Goal: Information Seeking & Learning: Learn about a topic

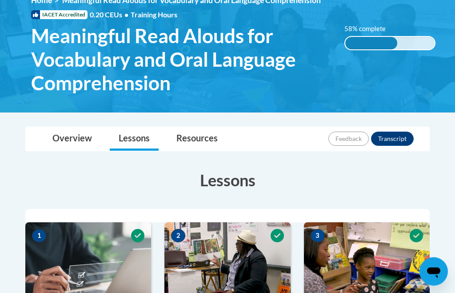
scroll to position [134, 0]
click at [396, 51] on div "<en>Home</en><fr>Accueil</fr><de>Zuhause</de><it>Casa</it><es>Casa</es><pt>Casa…" at bounding box center [233, 47] width 431 height 103
click at [415, 34] on div "58% complete 58% complete 0.001%" at bounding box center [390, 37] width 104 height 26
click at [416, 33] on div "58% complete 58% complete 0.001%" at bounding box center [390, 37] width 104 height 26
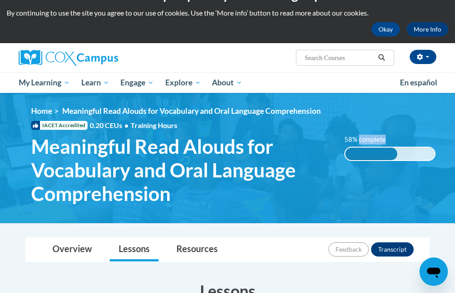
click at [408, 66] on div "Elizabeth Suttle (America/Chicago UTC-05:00) My Profile Inbox My Transcripts Lo…" at bounding box center [299, 54] width 287 height 23
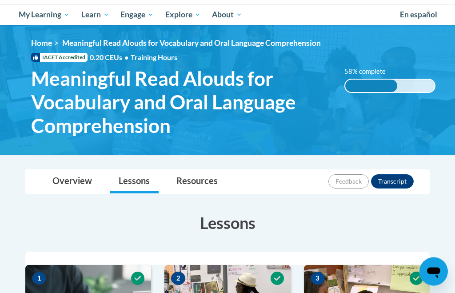
scroll to position [91, 0]
click at [443, 43] on div "<en>Home</en><fr>Accueil</fr><de>Zuhause</de><it>Casa</it><es>Casa</es><pt>Casa…" at bounding box center [233, 89] width 431 height 103
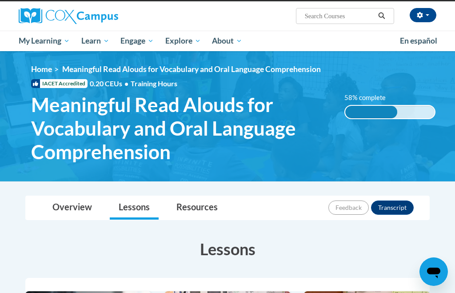
scroll to position [64, 0]
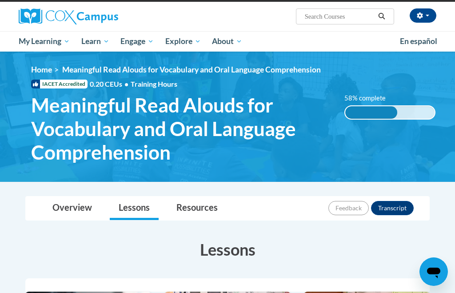
click at [410, 106] on div "58% complete 0.001%" at bounding box center [389, 112] width 91 height 14
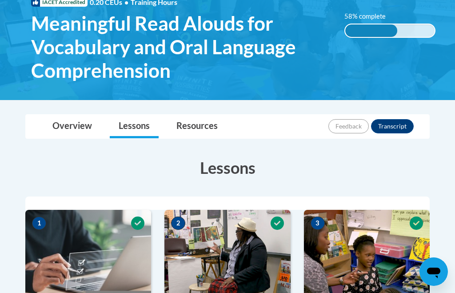
scroll to position [146, 0]
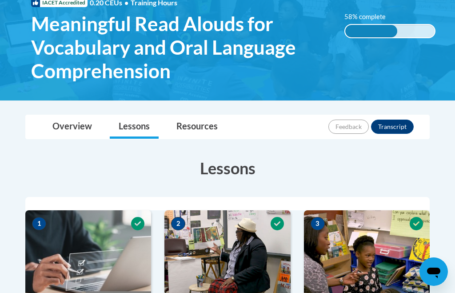
click at [415, 27] on div "58% complete 0.001%" at bounding box center [389, 31] width 91 height 14
click at [414, 28] on div "58% complete 0.001%" at bounding box center [389, 31] width 91 height 14
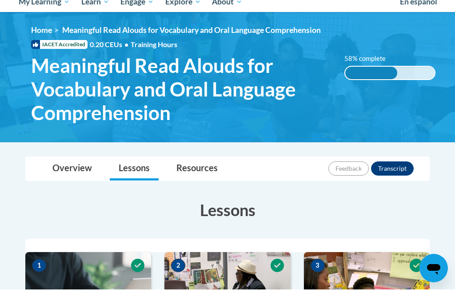
scroll to position [104, 0]
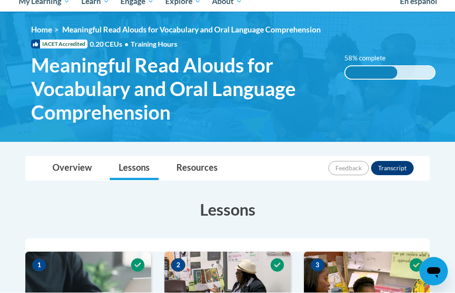
click at [380, 72] on div "58% complete" at bounding box center [371, 73] width 52 height 12
click at [388, 64] on div "58% complete 58% complete 0.001%" at bounding box center [390, 67] width 104 height 26
click at [398, 57] on div "58% complete 58% complete 0.001%" at bounding box center [390, 67] width 104 height 26
click at [394, 64] on div "58% complete 58% complete 0.001%" at bounding box center [390, 67] width 104 height 26
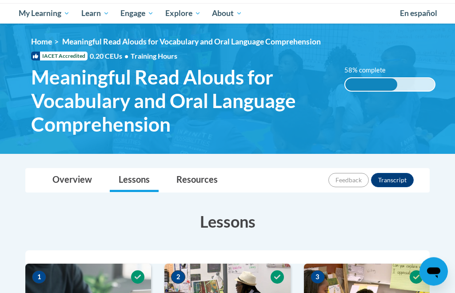
scroll to position [91, 0]
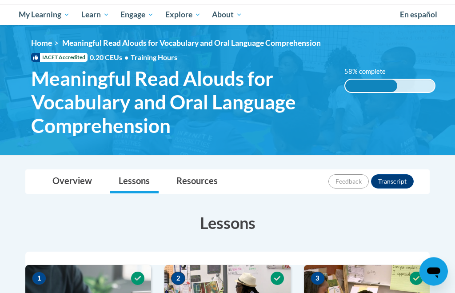
click at [404, 92] on div "58% complete 0.001%" at bounding box center [389, 86] width 91 height 14
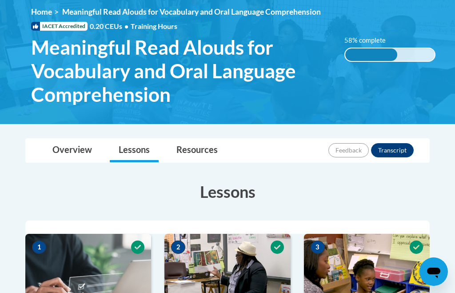
scroll to position [119, 0]
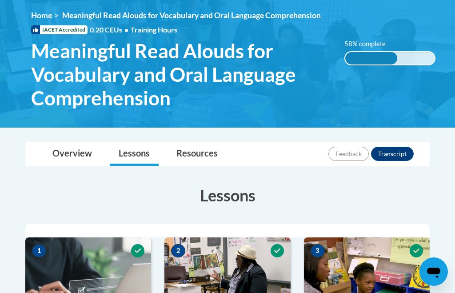
click at [429, 42] on div "58% complete 58% complete 0.001%" at bounding box center [390, 52] width 104 height 26
click at [422, 53] on div "58% complete 0.001%" at bounding box center [389, 58] width 91 height 14
click at [423, 56] on div "58% complete 0.001%" at bounding box center [389, 58] width 91 height 14
click at [425, 51] on div "58% complete 0.001%" at bounding box center [389, 58] width 91 height 14
click at [428, 45] on div "58% complete 58% complete 0.001%" at bounding box center [390, 52] width 104 height 26
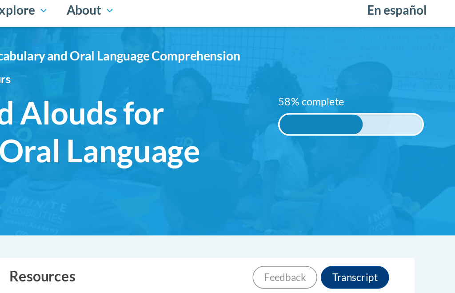
scroll to position [85, 0]
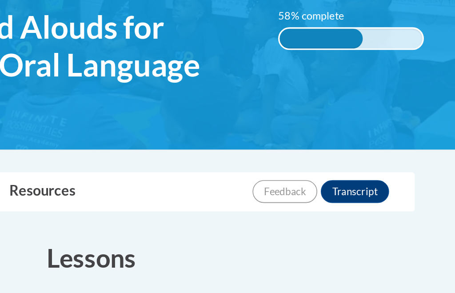
click at [344, 84] on div "58% complete 0.001%" at bounding box center [389, 91] width 91 height 14
click at [250, 44] on div "<en>Home</en><fr>Accueil</fr><de>Zuhause</de><it>Casa</it><es>Casa</es><pt>Casa…" at bounding box center [233, 95] width 431 height 103
click at [344, 84] on div "58% complete 0.001%" at bounding box center [389, 91] width 91 height 14
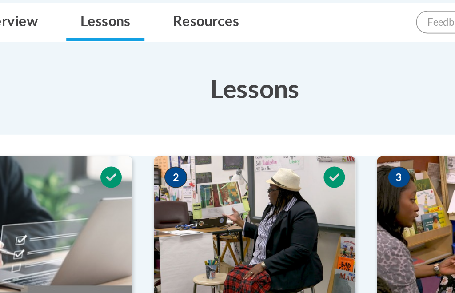
scroll to position [168, 0]
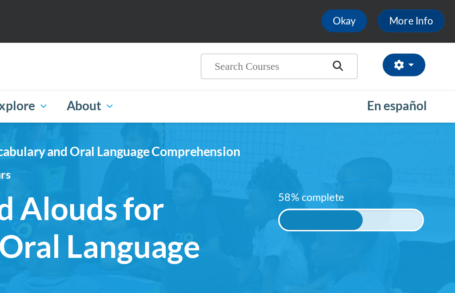
scroll to position [39, 0]
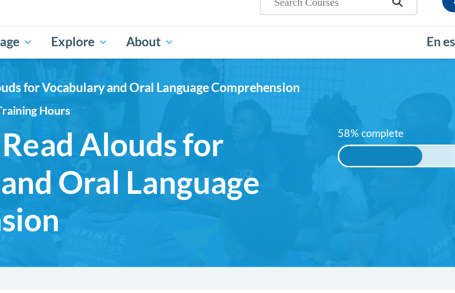
click at [345, 132] on div "58% complete" at bounding box center [371, 138] width 52 height 12
click at [338, 119] on div "58% complete 58% complete 0.001%" at bounding box center [390, 132] width 104 height 26
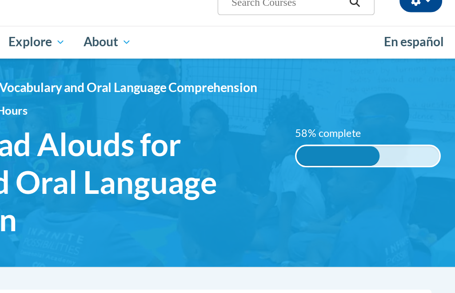
click at [345, 132] on div "58% complete" at bounding box center [371, 138] width 52 height 12
click at [344, 119] on label "58% complete" at bounding box center [369, 124] width 51 height 10
click at [345, 132] on div "58% complete" at bounding box center [371, 138] width 52 height 12
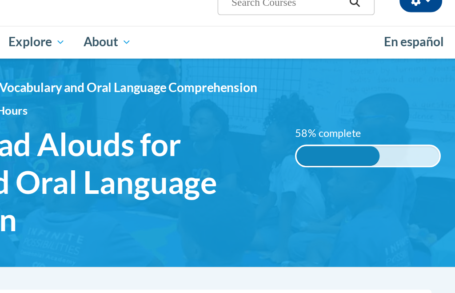
click at [345, 132] on div "58% complete" at bounding box center [371, 138] width 52 height 12
click at [344, 131] on div "58% complete 0.001%" at bounding box center [389, 138] width 91 height 14
click at [345, 132] on div "58% complete" at bounding box center [371, 138] width 52 height 12
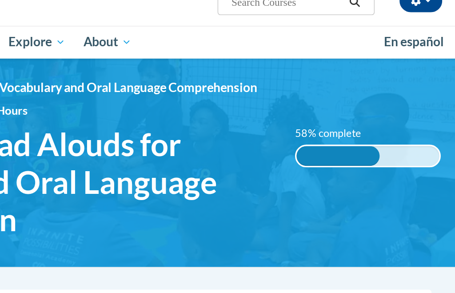
click at [345, 132] on div "58% complete" at bounding box center [371, 138] width 52 height 12
click at [344, 131] on div "58% complete 0.001%" at bounding box center [389, 138] width 91 height 14
click at [338, 119] on div "58% complete 58% complete 0.001%" at bounding box center [390, 132] width 104 height 26
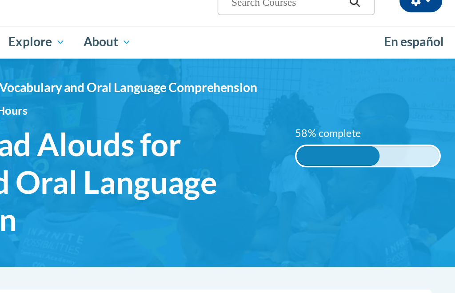
click at [338, 119] on div "58% complete 58% complete 0.001%" at bounding box center [390, 132] width 104 height 26
click at [264, 91] on ol "Home Meaningful Read Alouds for Vocabulary and Oral Language Comprehension" at bounding box center [233, 96] width 404 height 10
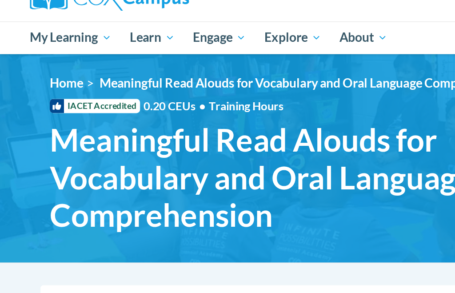
click at [275, 57] on ul "My Learning My Learning My Course Progress Certificates My Action Plans Group D…" at bounding box center [203, 67] width 381 height 20
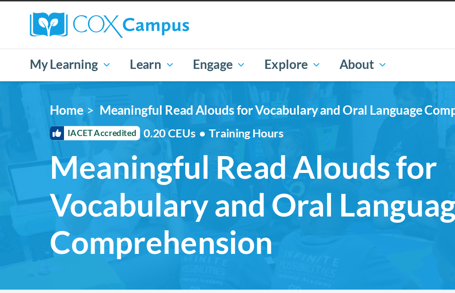
click at [251, 91] on div "<en>Home</en><fr>Accueil</fr><de>Zuhause</de><it>Casa</it><es>Casa</es><pt>Casa…" at bounding box center [233, 142] width 431 height 103
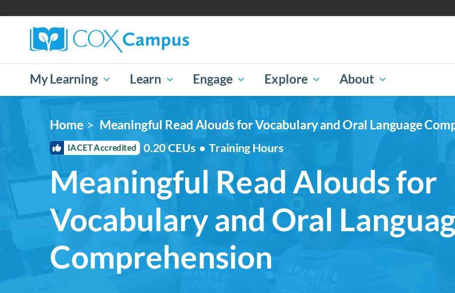
scroll to position [55, 0]
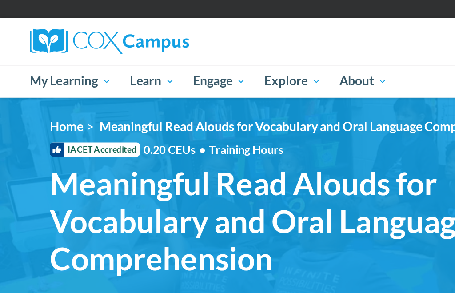
click at [259, 26] on div "Elizabeth Suttle (America/Chicago UTC-05:00) My Profile Inbox My Transcripts Lo…" at bounding box center [299, 22] width 287 height 23
click at [259, 25] on div "Elizabeth Suttle (America/Chicago UTC-05:00) My Profile Inbox My Transcripts Lo…" at bounding box center [299, 22] width 287 height 23
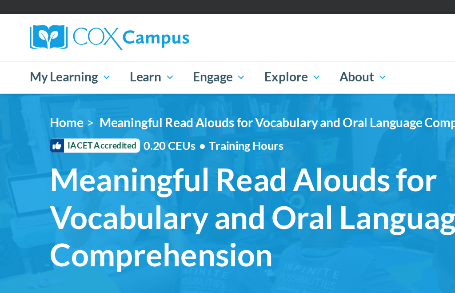
scroll to position [52, 0]
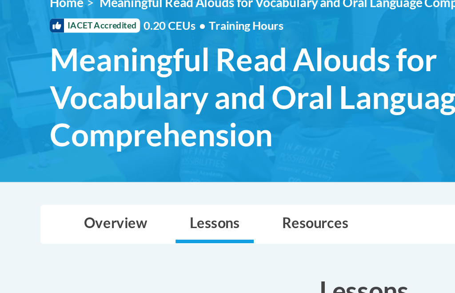
click at [258, 106] on span "Meaningful Read Alouds for Vocabulary and Oral Language Comprehension" at bounding box center [181, 141] width 300 height 70
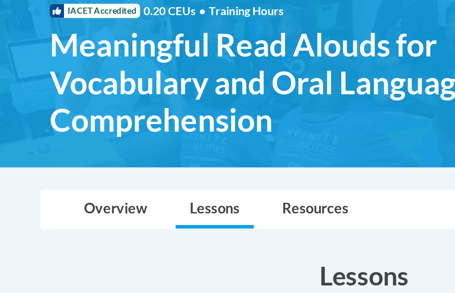
click at [262, 106] on span "Meaningful Read Alouds for Vocabulary and Oral Language Comprehension" at bounding box center [181, 141] width 300 height 70
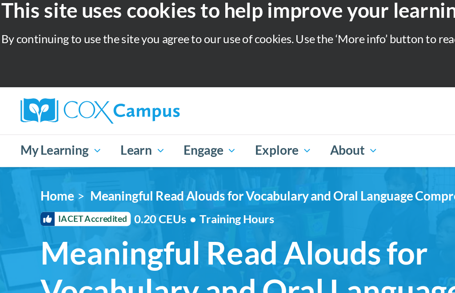
scroll to position [0, 0]
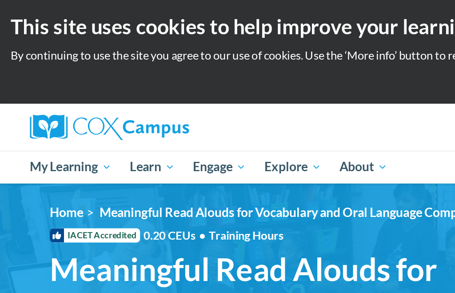
click at [267, 7] on div "This site uses cookies to help improve your learning experience. By continuing …" at bounding box center [227, 33] width 455 height 66
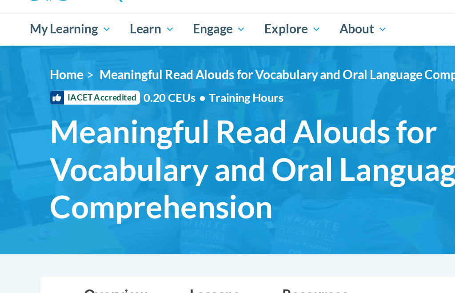
scroll to position [4, 0]
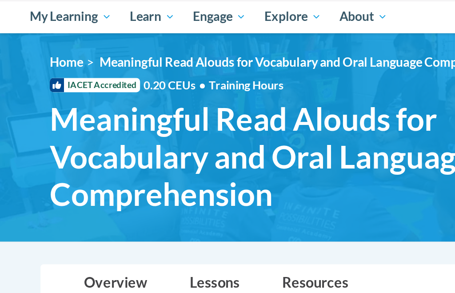
click at [77, 140] on span "IACET Accredited" at bounding box center [59, 144] width 56 height 9
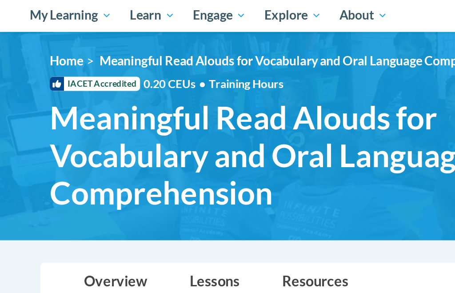
scroll to position [6, 0]
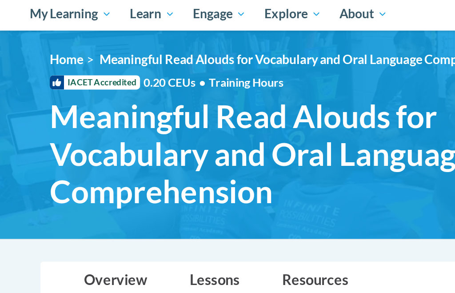
click at [76, 138] on span "IACET Accredited" at bounding box center [59, 142] width 56 height 9
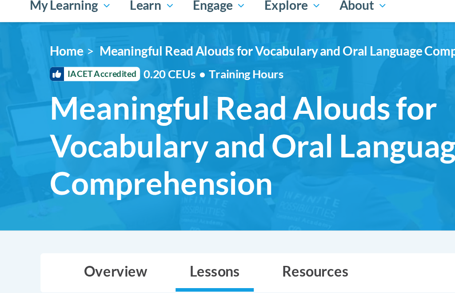
scroll to position [102, 0]
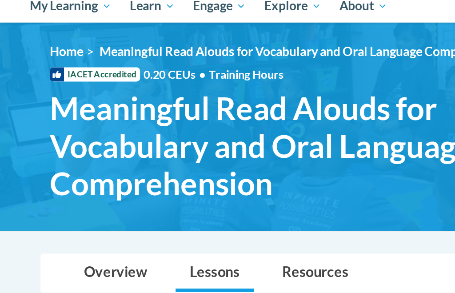
click at [259, 25] on img at bounding box center [227, 79] width 455 height 130
click at [267, 23] on img at bounding box center [227, 79] width 455 height 130
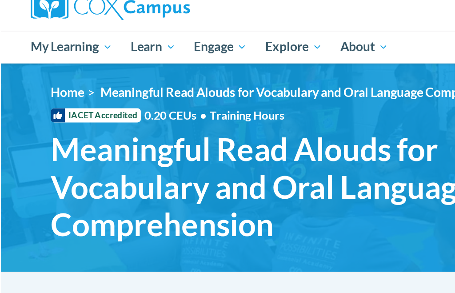
scroll to position [76, 0]
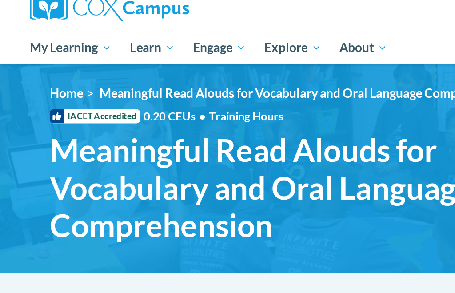
click at [270, 27] on ul "My Learning My Learning My Course Progress Certificates My Action Plans Group D…" at bounding box center [203, 30] width 381 height 20
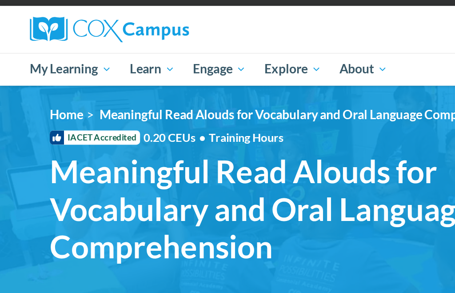
scroll to position [63, 0]
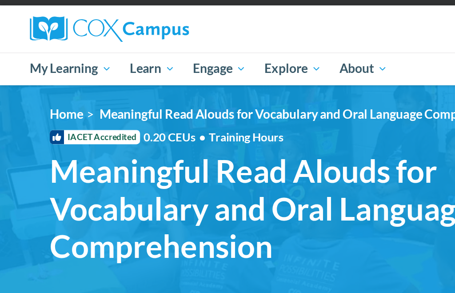
click at [282, 16] on div "Elizabeth Suttle (America/Chicago UTC-05:00) My Profile Inbox My Transcripts Lo…" at bounding box center [299, 15] width 287 height 23
click at [282, 17] on div "Elizabeth Suttle (America/Chicago UTC-05:00) My Profile Inbox My Transcripts Lo…" at bounding box center [299, 15] width 287 height 23
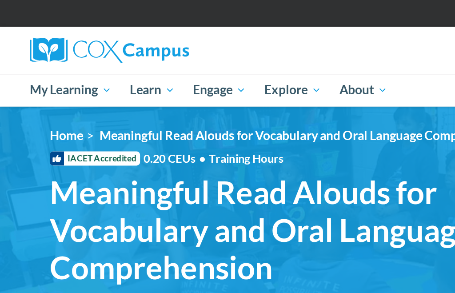
scroll to position [37, 0]
